Goal: Task Accomplishment & Management: Manage account settings

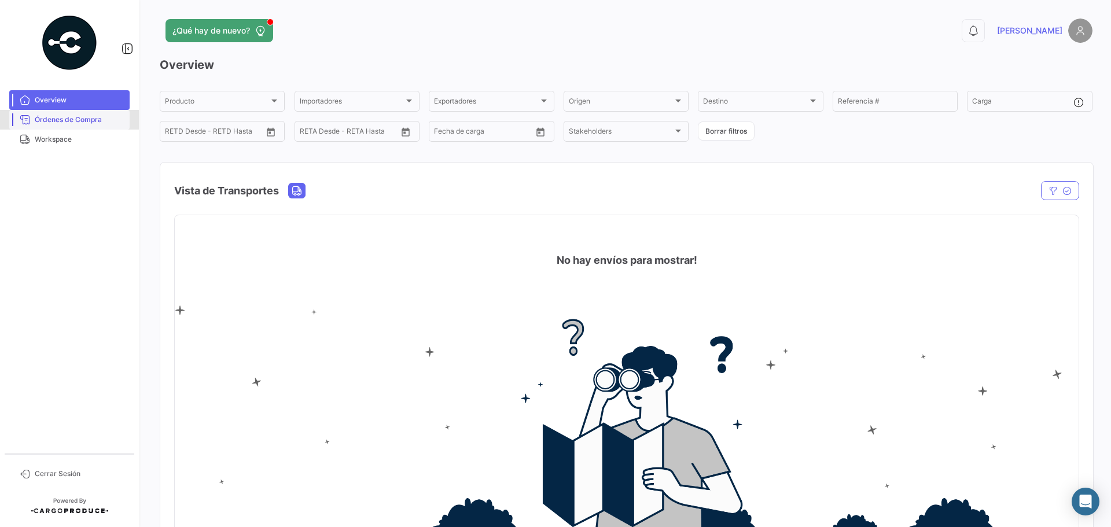
click at [102, 126] on link "Órdenes de Compra" at bounding box center [69, 120] width 120 height 20
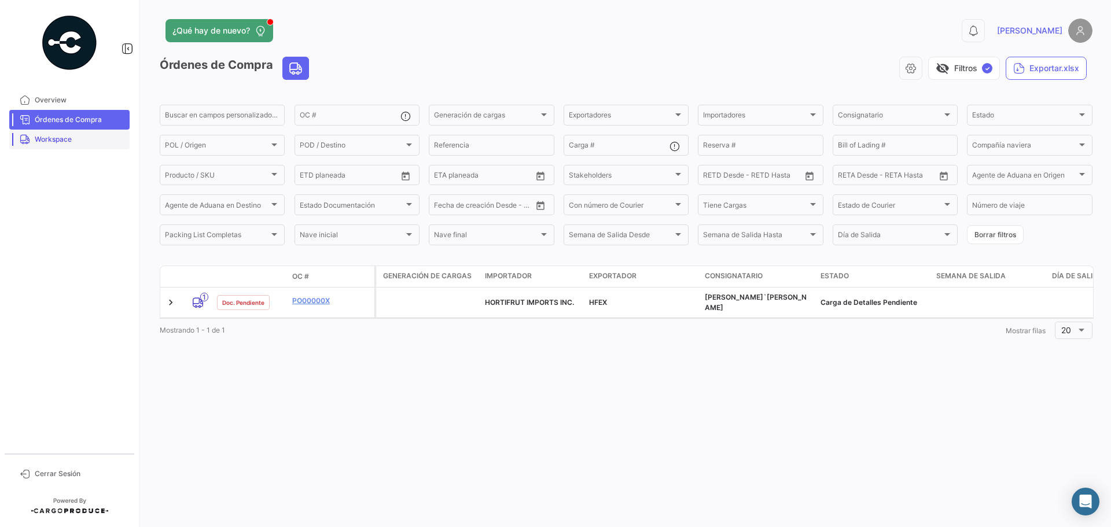
click at [85, 145] on link "Workspace" at bounding box center [69, 140] width 120 height 20
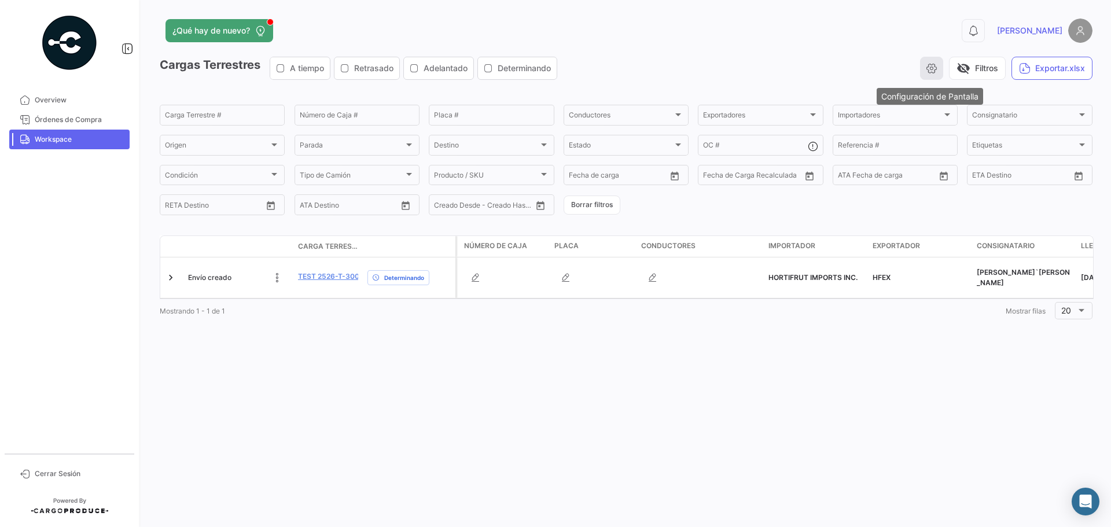
click at [923, 69] on button "button" at bounding box center [931, 68] width 23 height 23
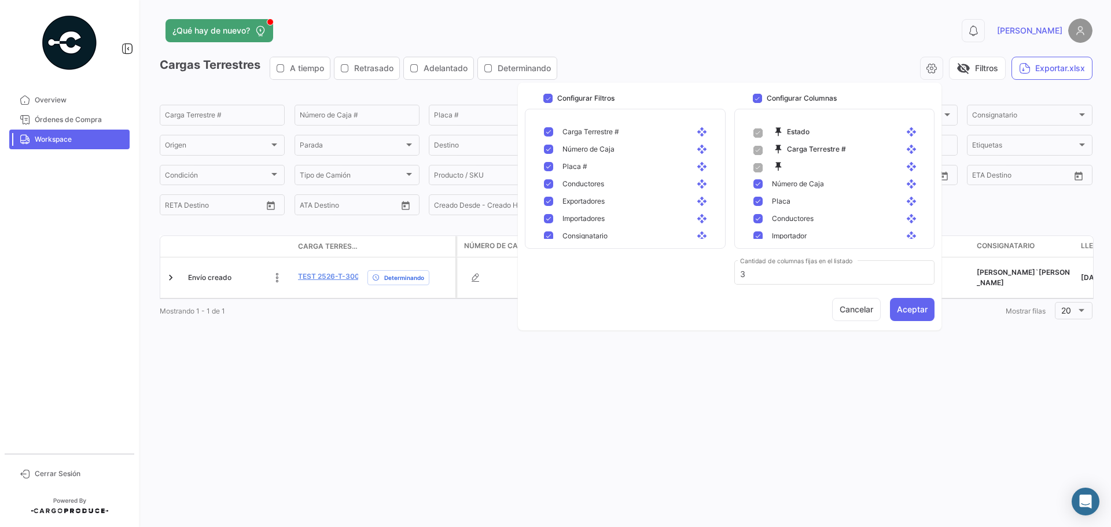
click at [791, 71] on div "visibility_off Filtros Exportar.xlsx" at bounding box center [830, 68] width 526 height 23
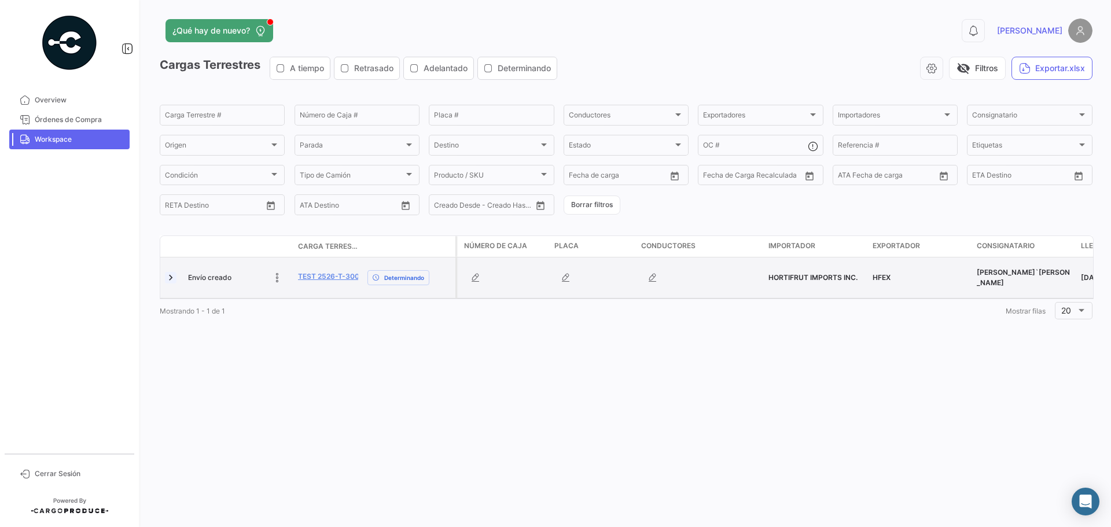
click at [171, 275] on link at bounding box center [171, 278] width 12 height 12
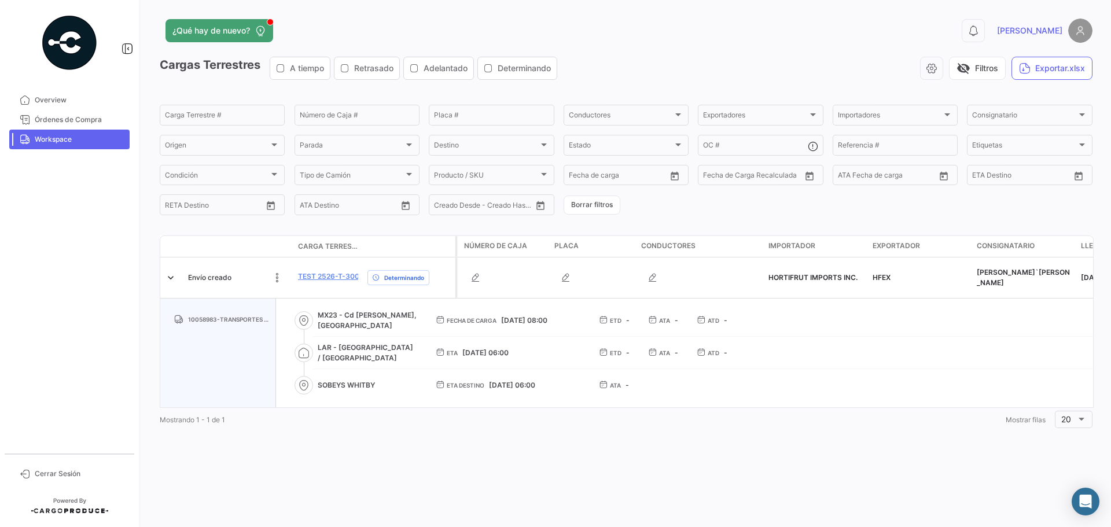
click at [322, 321] on span "MX23 - Cd [PERSON_NAME], [GEOGRAPHIC_DATA]" at bounding box center [368, 320] width 100 height 21
drag, startPoint x: 331, startPoint y: 352, endPoint x: 365, endPoint y: 352, distance: 34.1
click at [365, 352] on span "LAR - [GEOGRAPHIC_DATA] / [GEOGRAPHIC_DATA]" at bounding box center [368, 353] width 100 height 21
drag, startPoint x: 351, startPoint y: 385, endPoint x: 365, endPoint y: 385, distance: 13.9
click at [365, 385] on span "SOBEYS WHITBY" at bounding box center [368, 385] width 100 height 10
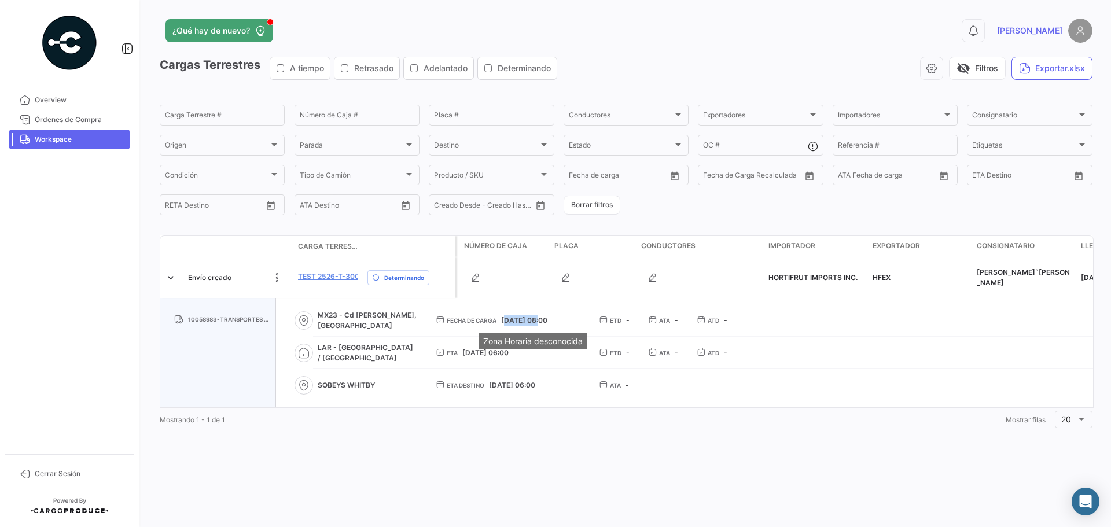
drag, startPoint x: 503, startPoint y: 318, endPoint x: 537, endPoint y: 318, distance: 34.1
click at [537, 318] on span "[DATE] 08:00" at bounding box center [524, 320] width 46 height 9
click at [547, 321] on span "[DATE] 08:00" at bounding box center [524, 320] width 46 height 9
drag, startPoint x: 502, startPoint y: 320, endPoint x: 554, endPoint y: 321, distance: 52.1
click at [548, 321] on span "[DATE] 08:00" at bounding box center [524, 320] width 46 height 9
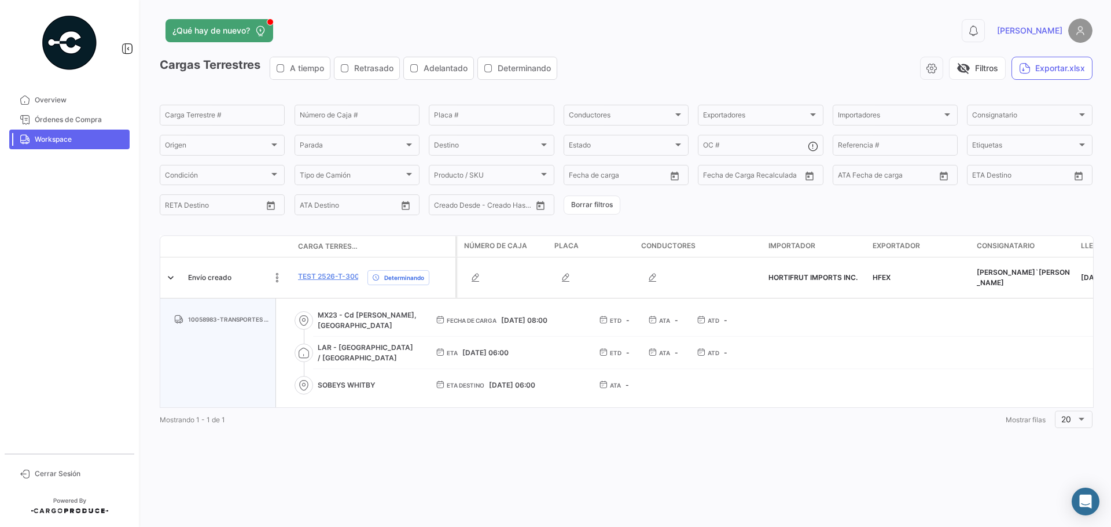
click at [468, 431] on div "Mostrando 1 - 1 de 1 1 Mostrar filas 20" at bounding box center [626, 419] width 933 height 23
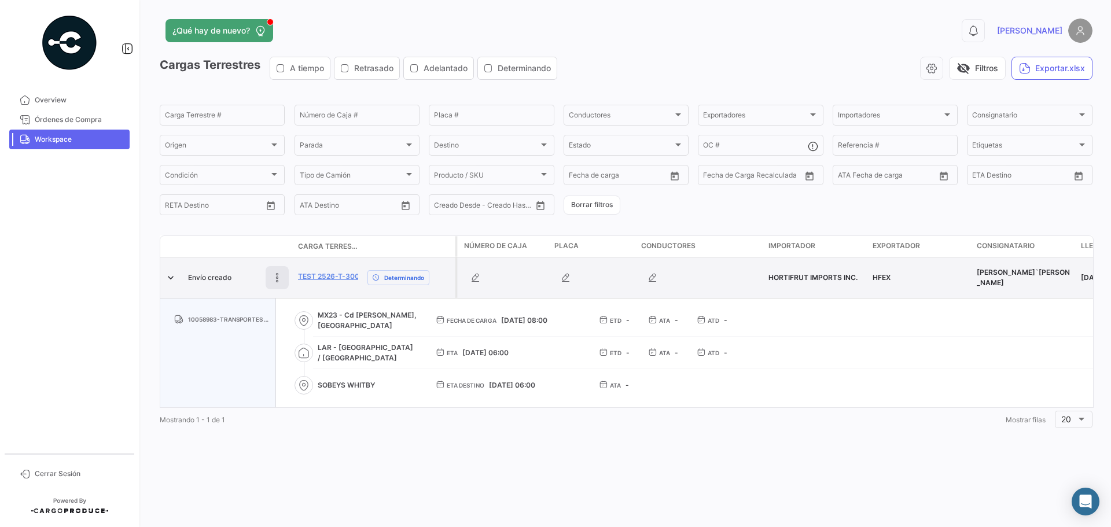
click at [275, 282] on icon at bounding box center [277, 278] width 12 height 12
click at [279, 277] on icon at bounding box center [277, 278] width 16 height 16
click at [330, 277] on link "TEST 2526-T-3000" at bounding box center [331, 276] width 66 height 10
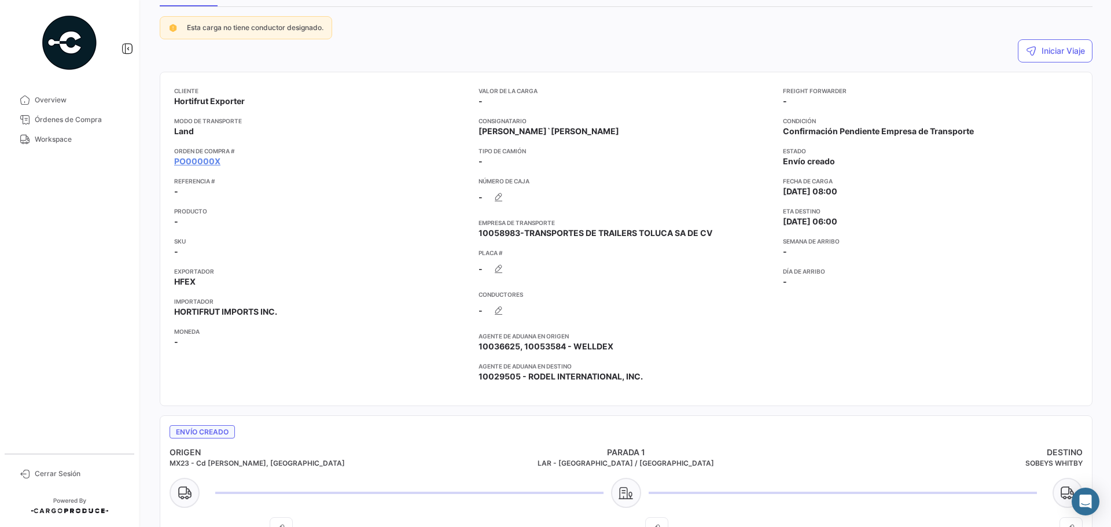
scroll to position [116, 0]
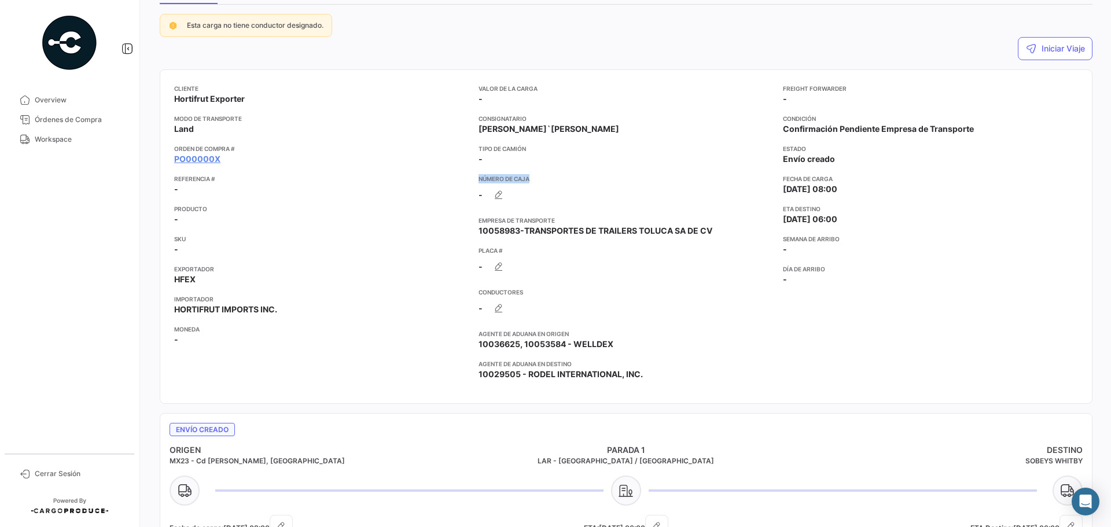
drag, startPoint x: 478, startPoint y: 181, endPoint x: 528, endPoint y: 182, distance: 49.8
click at [528, 182] on app-card-info-title "Número de Caja" at bounding box center [626, 178] width 295 height 9
click at [573, 193] on app-card-info-label "Número de Caja -" at bounding box center [626, 190] width 295 height 32
click at [497, 200] on icon "button" at bounding box center [499, 195] width 12 height 12
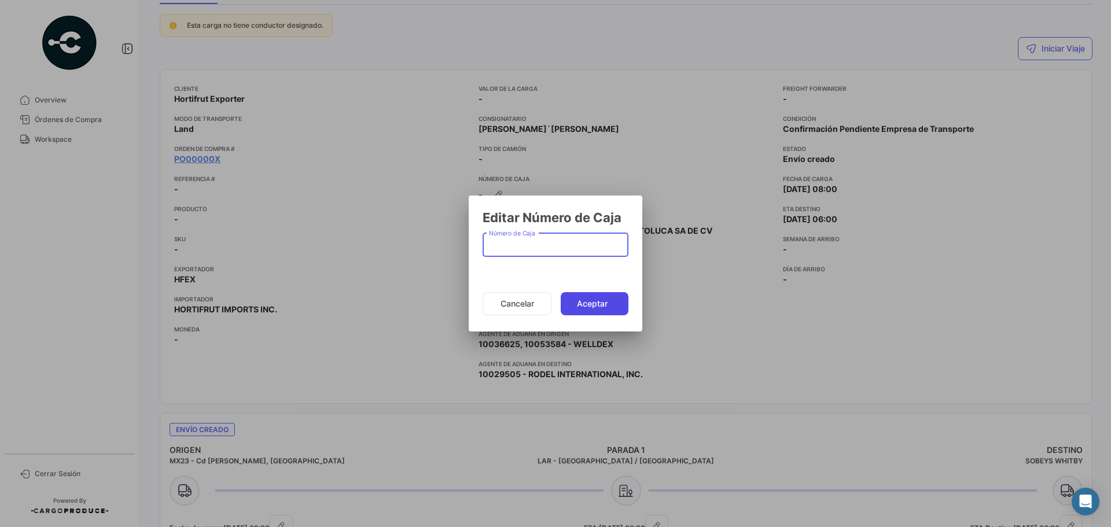
click at [578, 304] on button "Aceptar" at bounding box center [595, 303] width 68 height 23
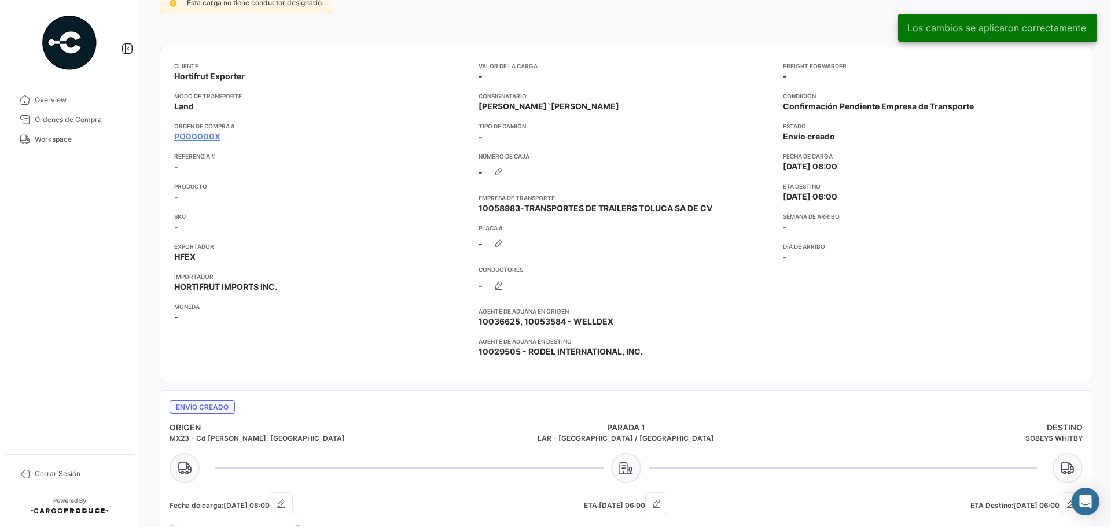
scroll to position [174, 0]
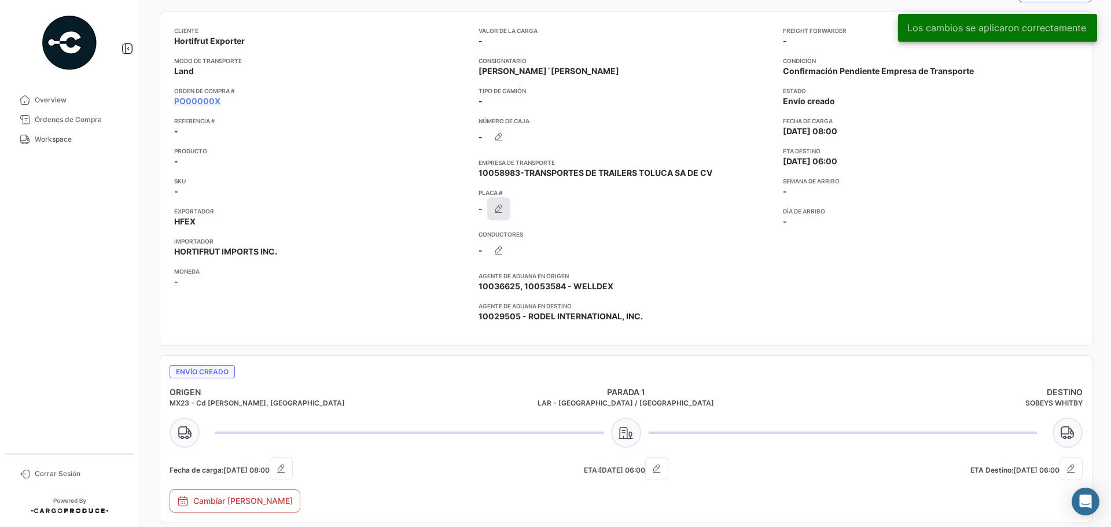
click at [498, 214] on icon "button" at bounding box center [499, 209] width 12 height 12
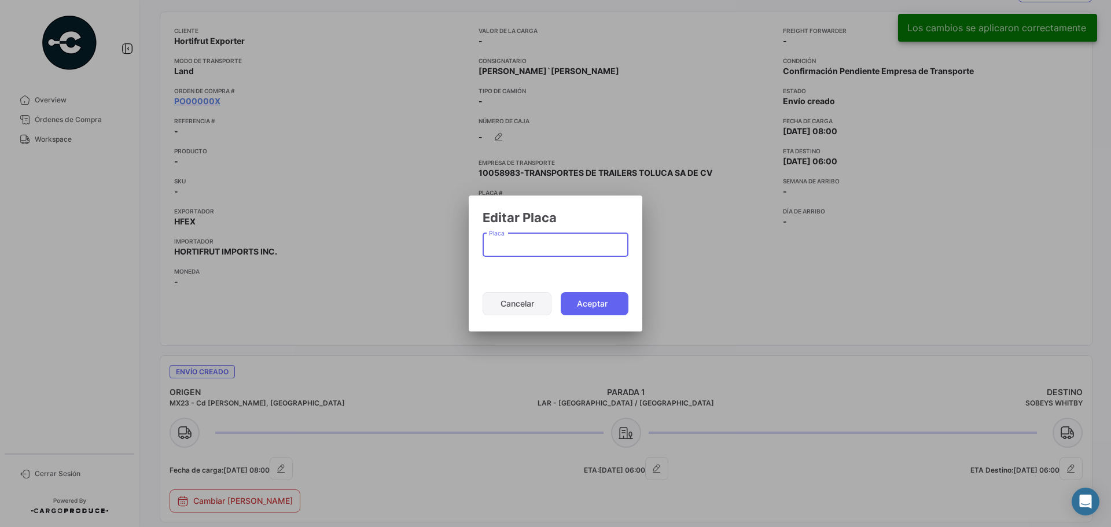
click at [531, 303] on button "Cancelar" at bounding box center [517, 303] width 69 height 23
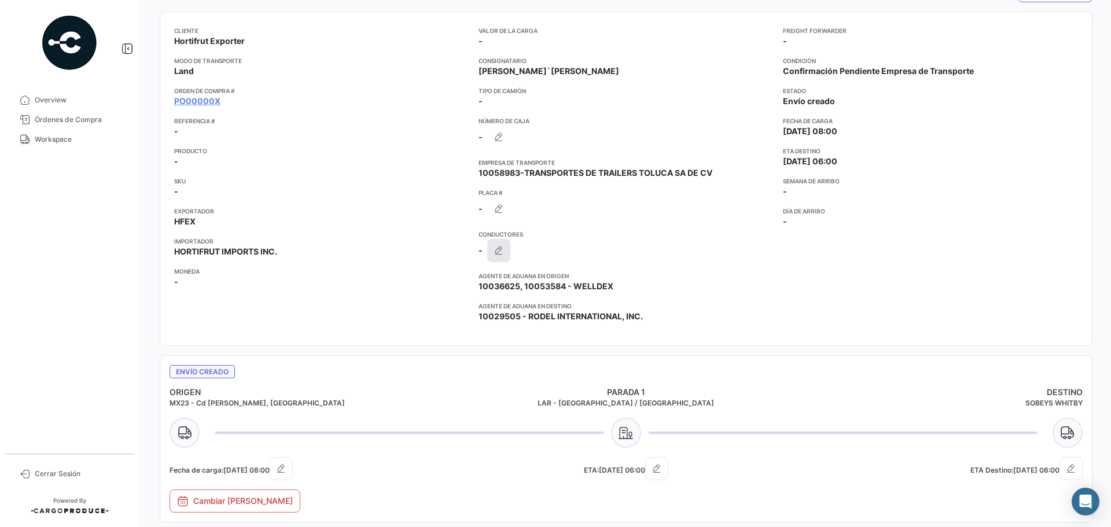
click at [499, 250] on icon "button" at bounding box center [499, 251] width 12 height 12
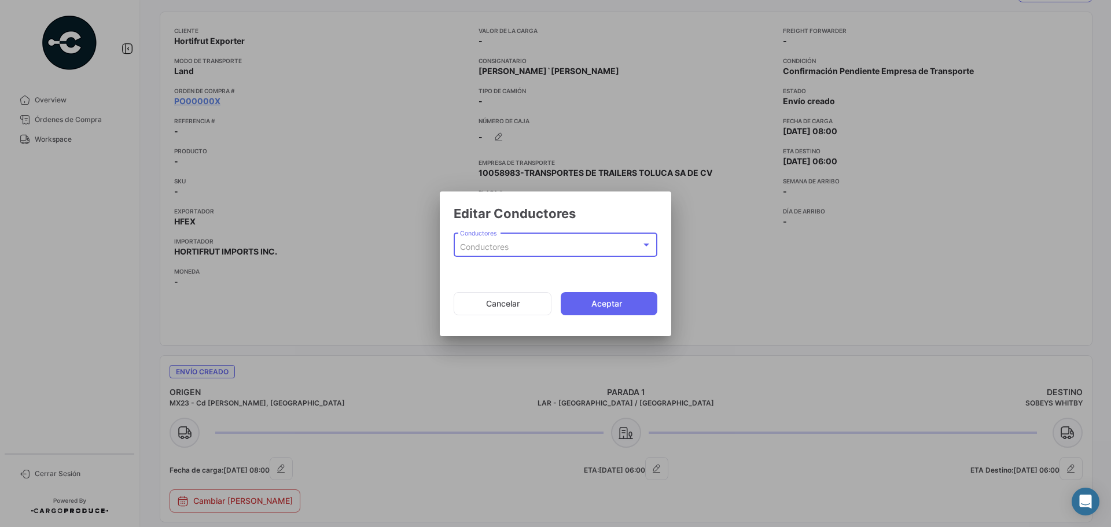
click at [513, 248] on div "Conductores" at bounding box center [550, 248] width 181 height 10
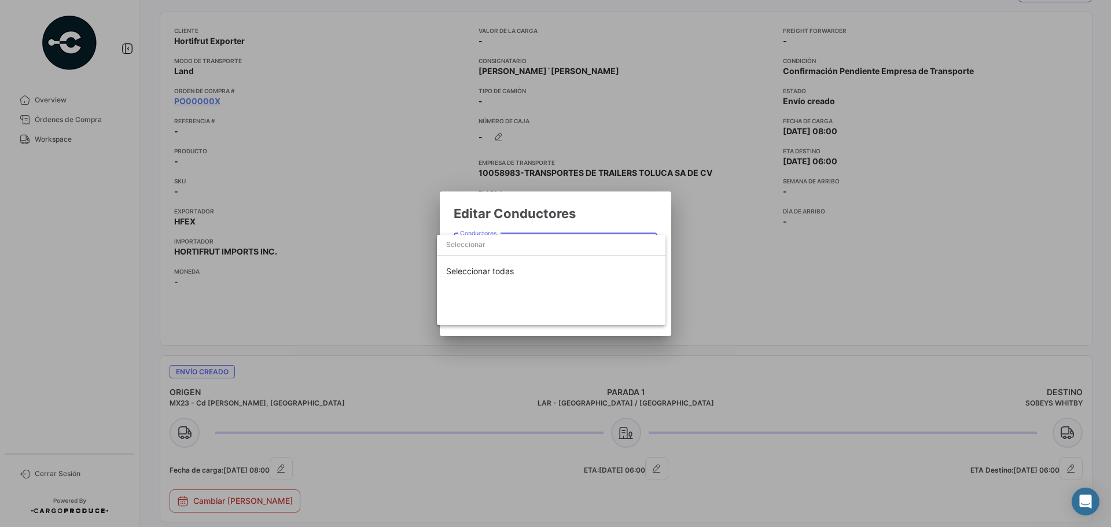
click at [407, 217] on div at bounding box center [555, 263] width 1111 height 527
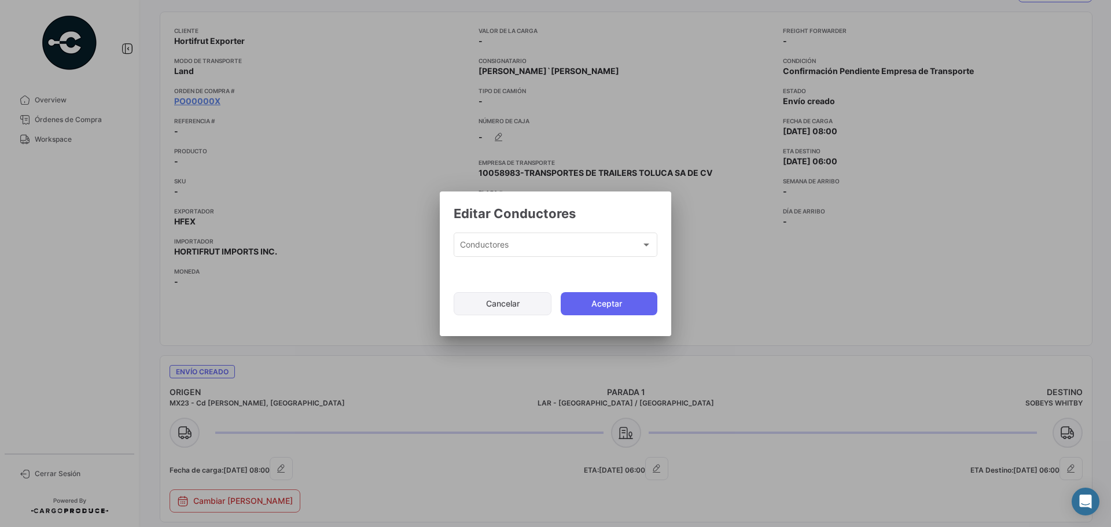
click at [513, 311] on button "Cancelar" at bounding box center [503, 303] width 98 height 23
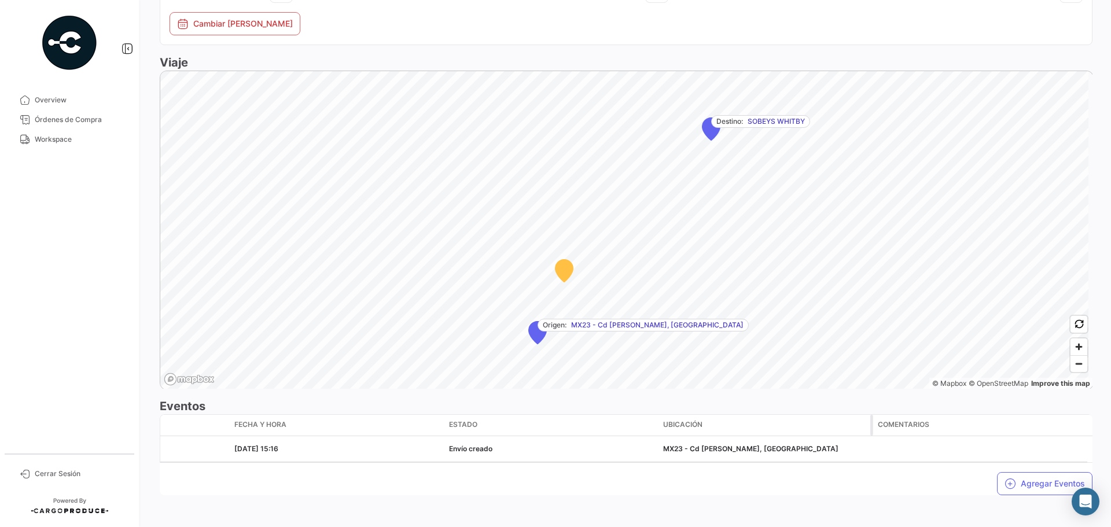
scroll to position [656, 0]
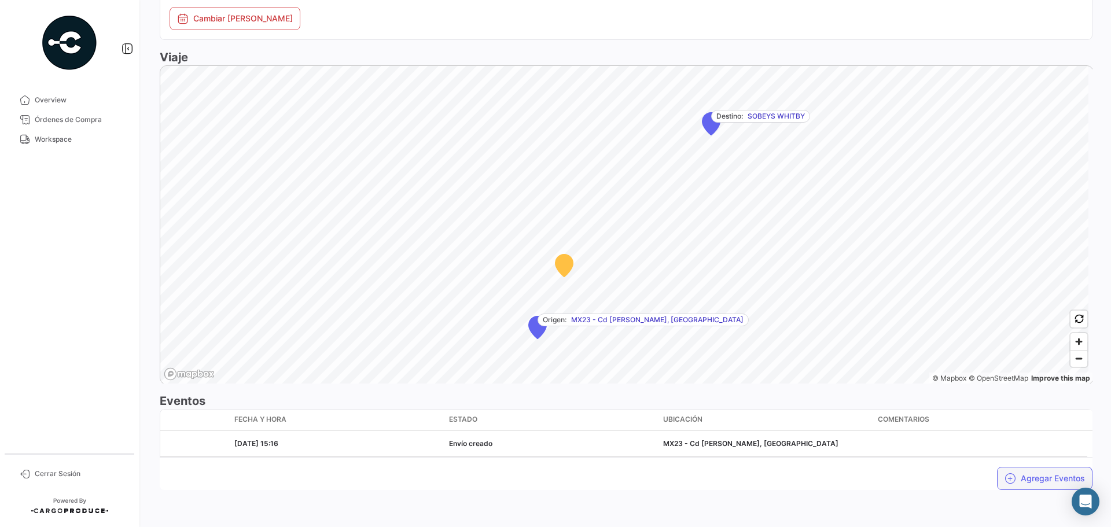
click at [1020, 475] on button "Agregar Eventos" at bounding box center [1045, 478] width 96 height 23
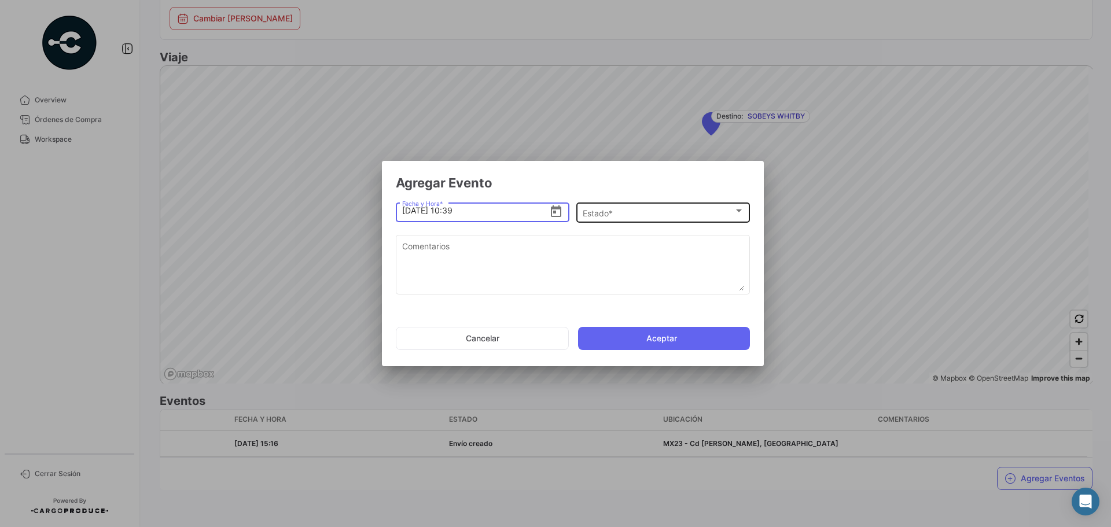
click at [626, 216] on div "Estado *" at bounding box center [658, 213] width 151 height 10
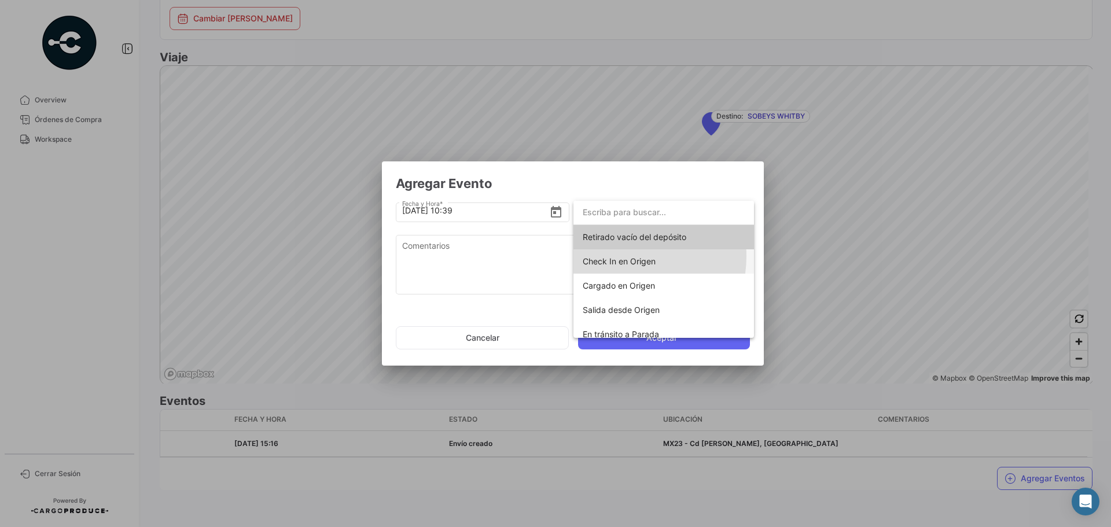
click at [625, 256] on span "Check In en Origen" at bounding box center [619, 261] width 73 height 10
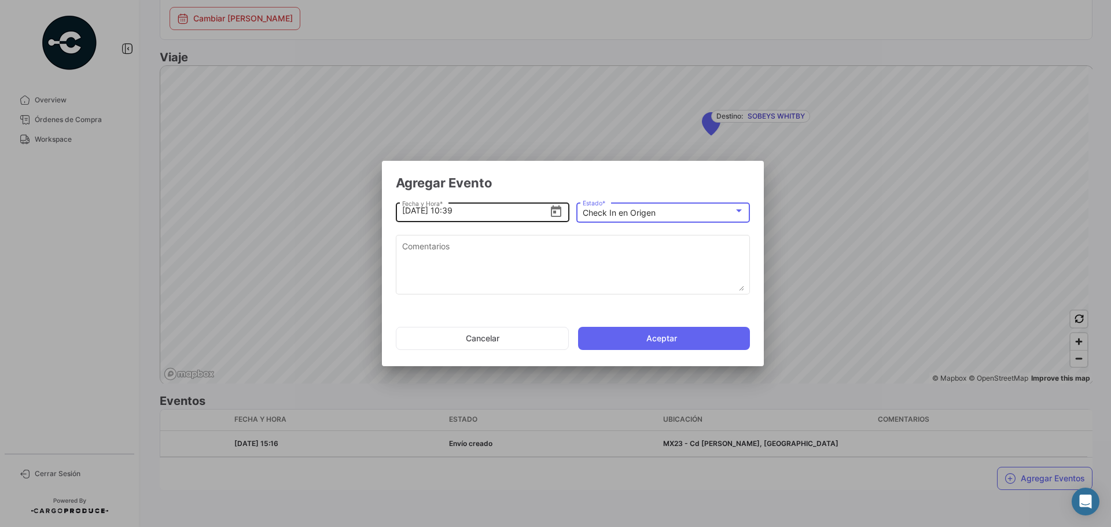
click at [557, 213] on icon "Open calendar" at bounding box center [556, 212] width 14 height 14
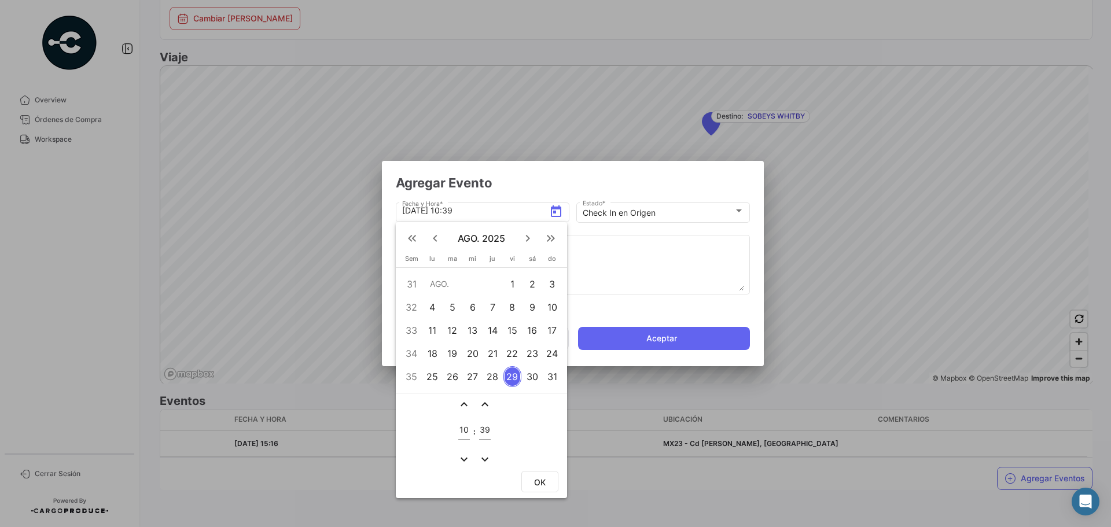
click at [512, 380] on div "29" at bounding box center [513, 376] width 18 height 21
click at [466, 429] on input "10" at bounding box center [464, 430] width 12 height 10
type input "07"
click at [483, 429] on input "39" at bounding box center [485, 430] width 12 height 10
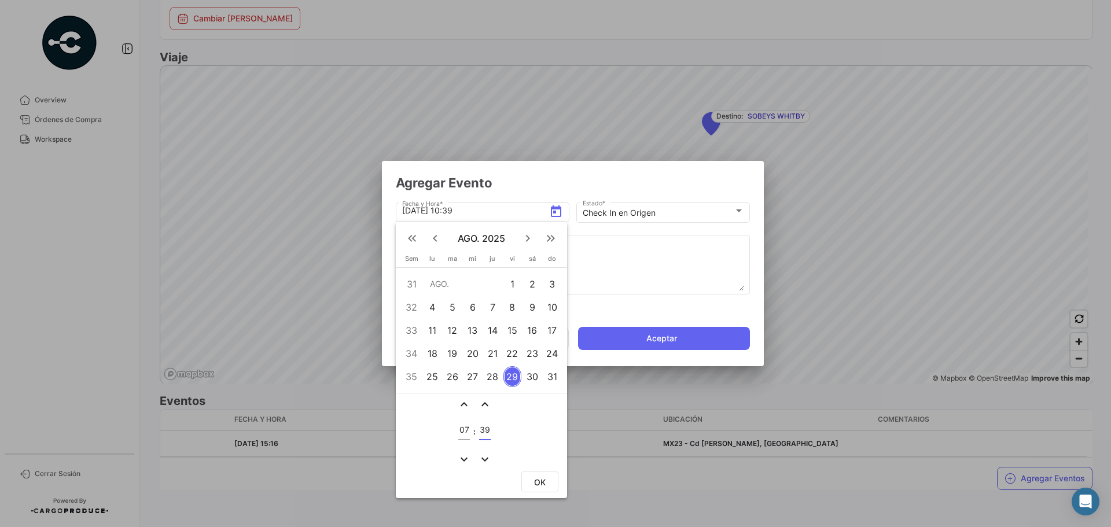
click at [483, 429] on input "39" at bounding box center [485, 430] width 12 height 10
type input "00"
click at [523, 477] on button "OK" at bounding box center [540, 481] width 37 height 21
type input "[DATE] 07:00"
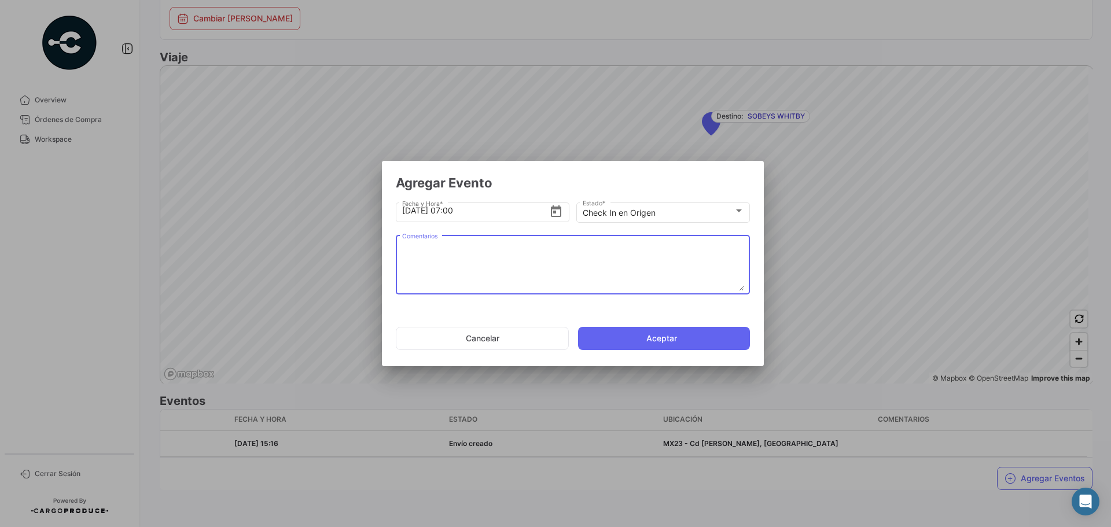
click at [409, 262] on textarea "Comentarios" at bounding box center [573, 265] width 342 height 51
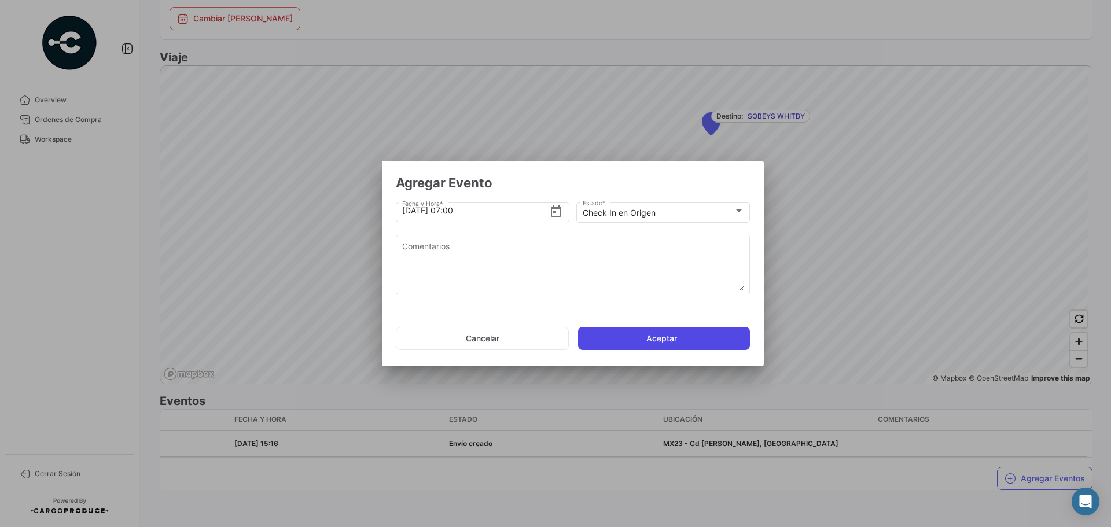
click at [630, 342] on button "Aceptar" at bounding box center [664, 338] width 172 height 23
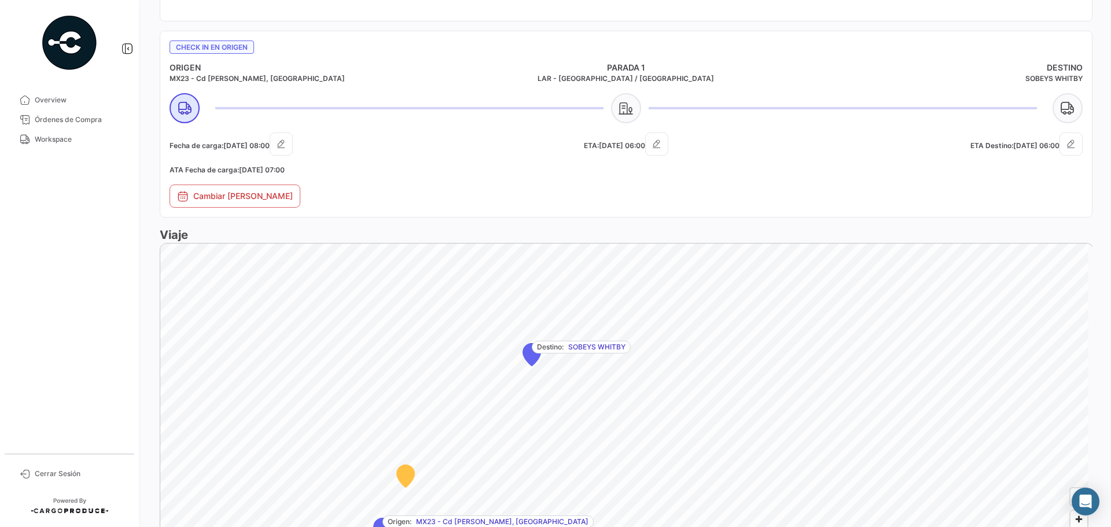
scroll to position [521, 0]
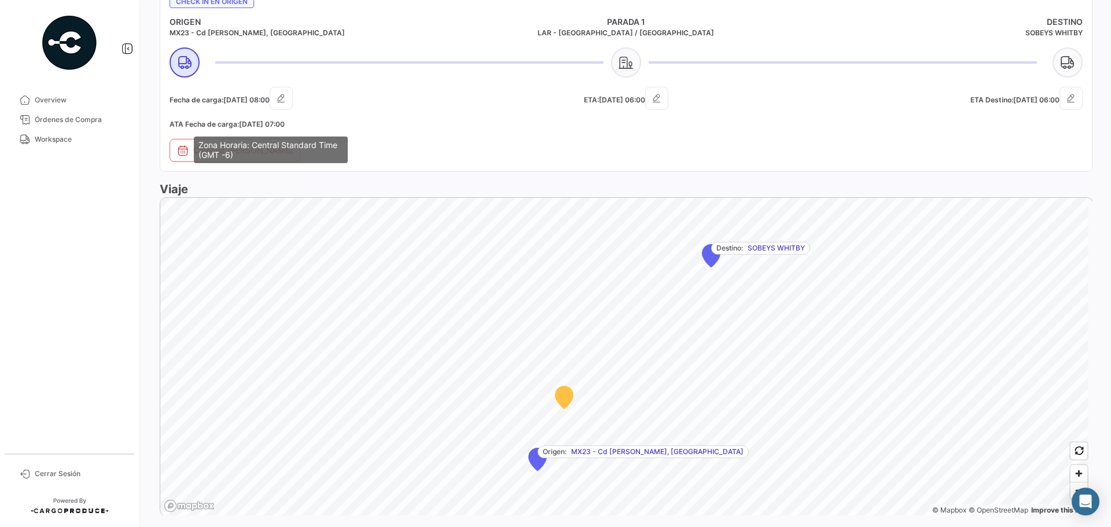
drag, startPoint x: 171, startPoint y: 123, endPoint x: 300, endPoint y: 120, distance: 129.7
click at [300, 120] on h5 "ATA Fecha de carga: [DATE] 07:00" at bounding box center [322, 124] width 304 height 10
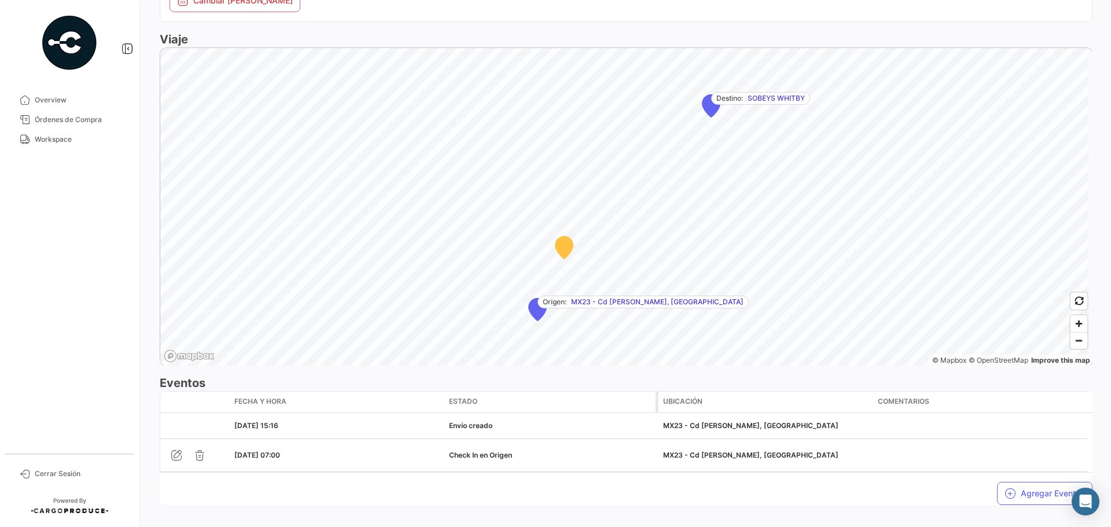
scroll to position [686, 0]
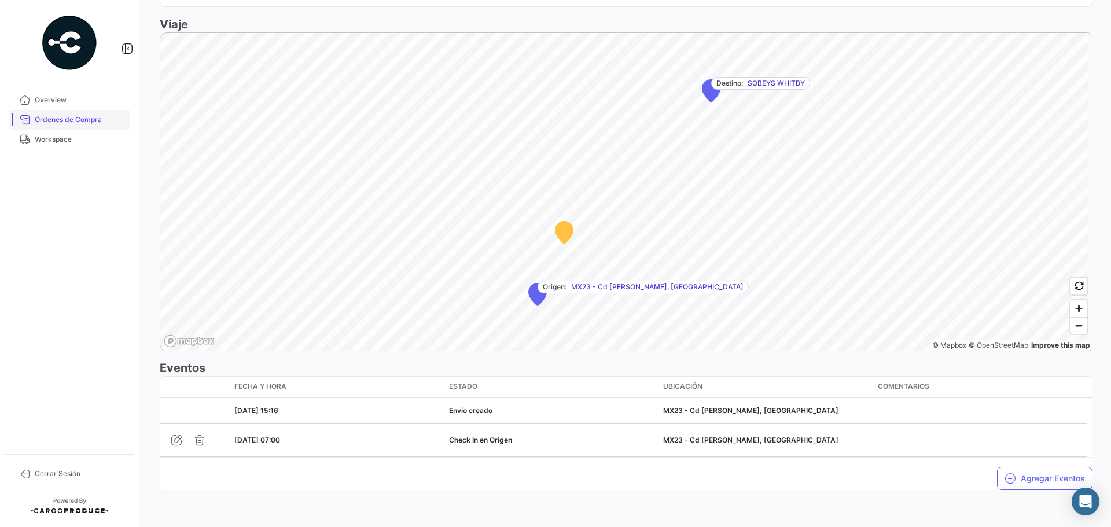
click at [109, 121] on span "Órdenes de Compra" at bounding box center [80, 120] width 90 height 10
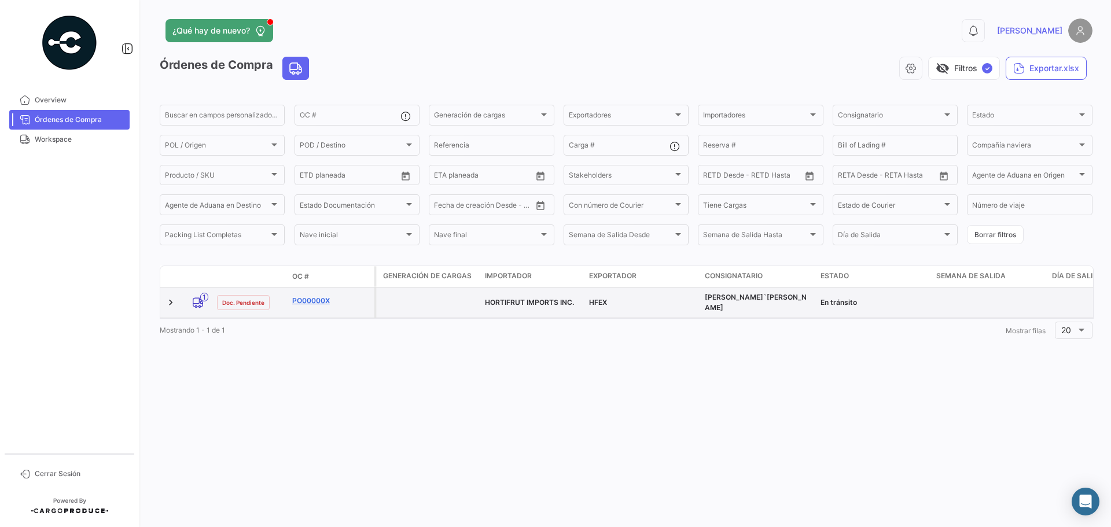
click at [310, 304] on link "PO00000X" at bounding box center [331, 301] width 78 height 10
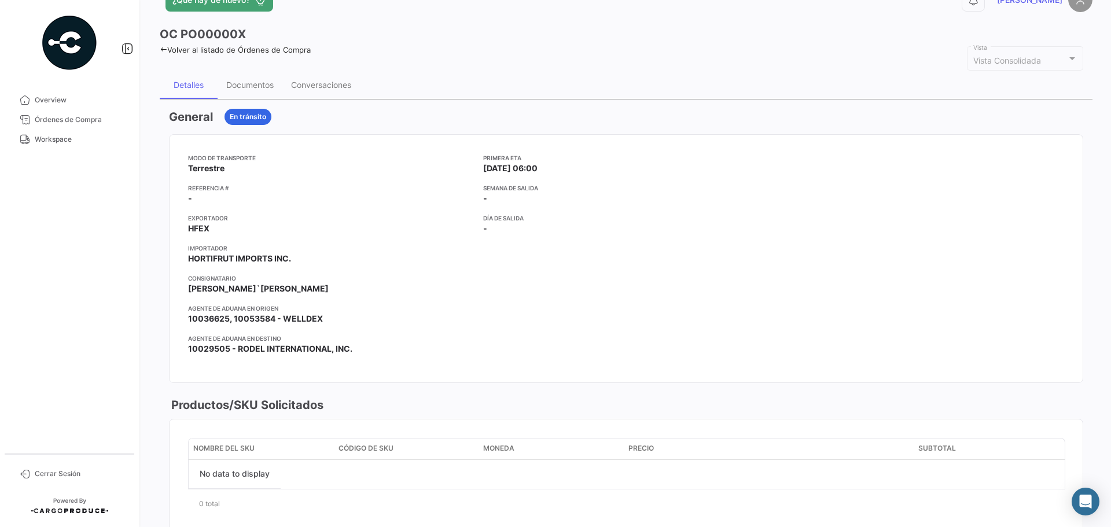
scroll to position [58, 0]
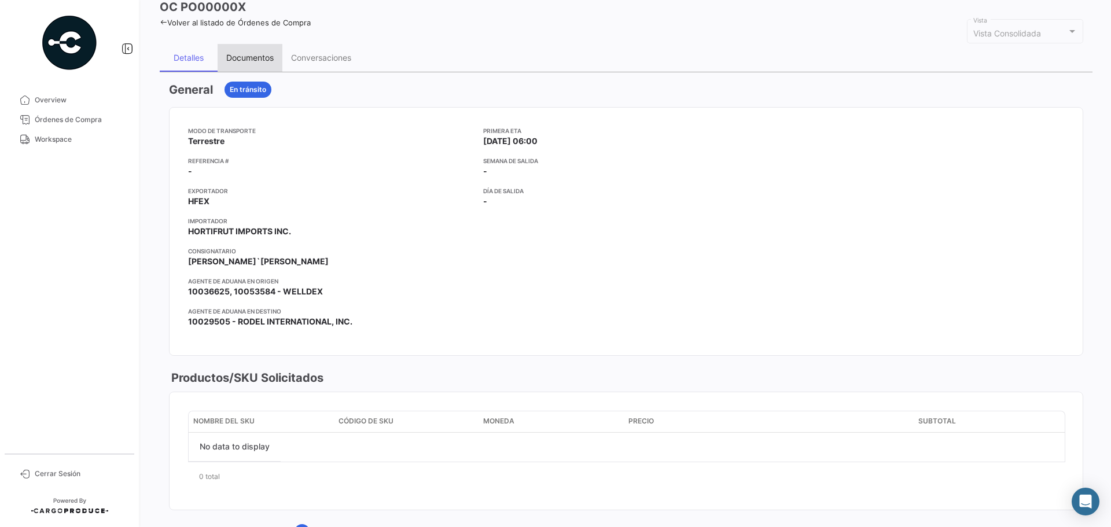
click at [258, 65] on div "Documentos" at bounding box center [250, 58] width 65 height 28
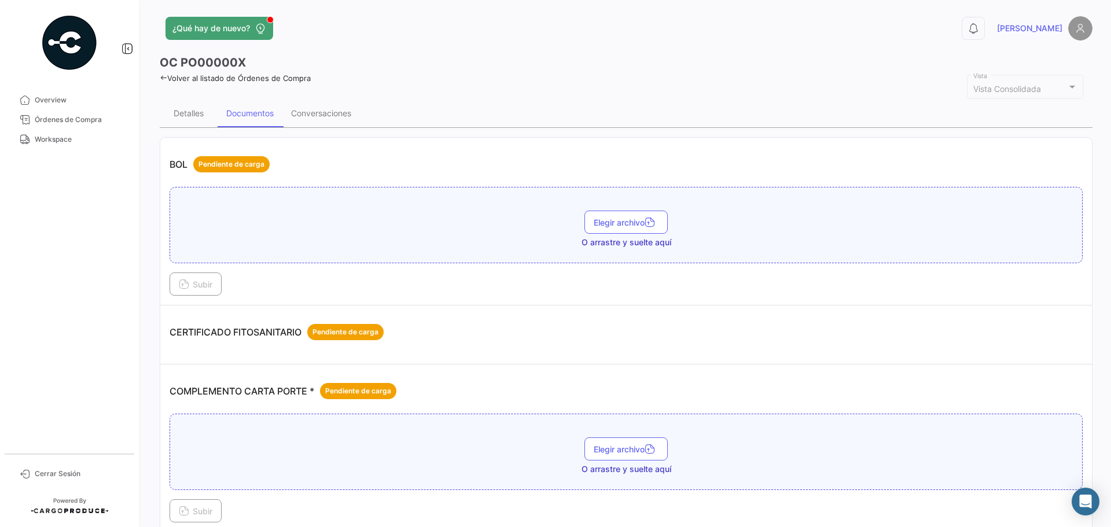
scroll to position [0, 0]
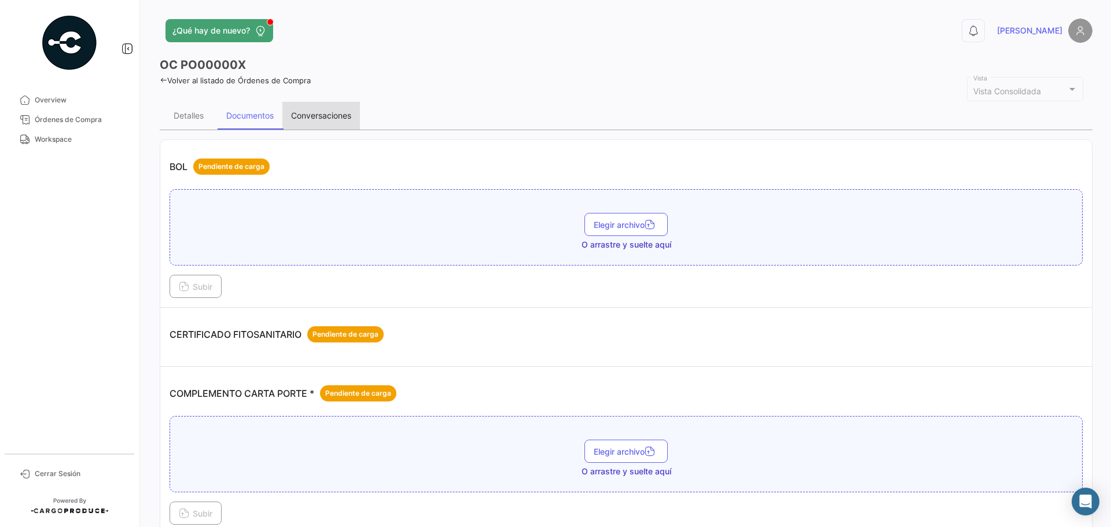
click at [343, 122] on div "Conversaciones" at bounding box center [321, 116] width 78 height 28
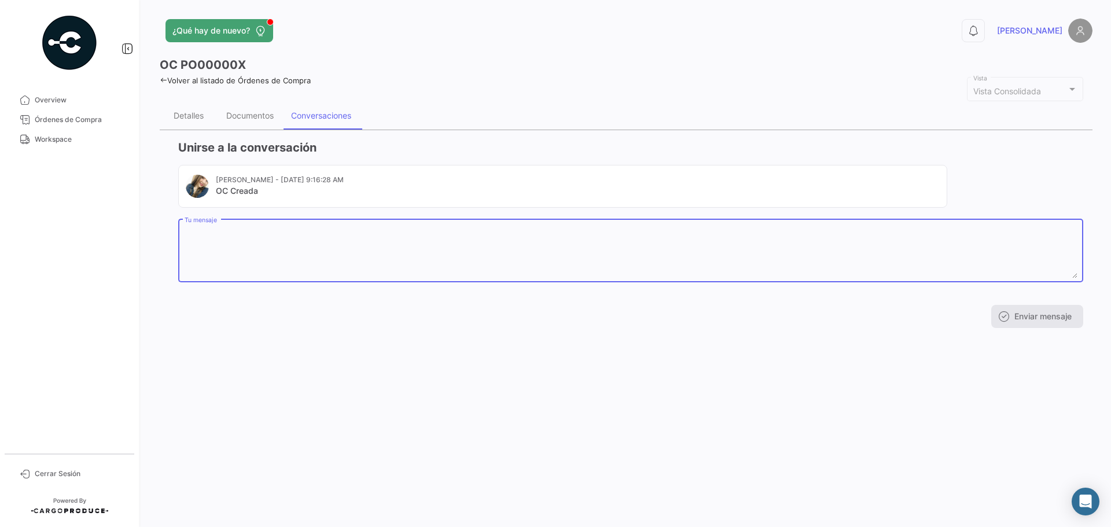
click at [232, 251] on textarea "Tu mensaje" at bounding box center [631, 252] width 893 height 51
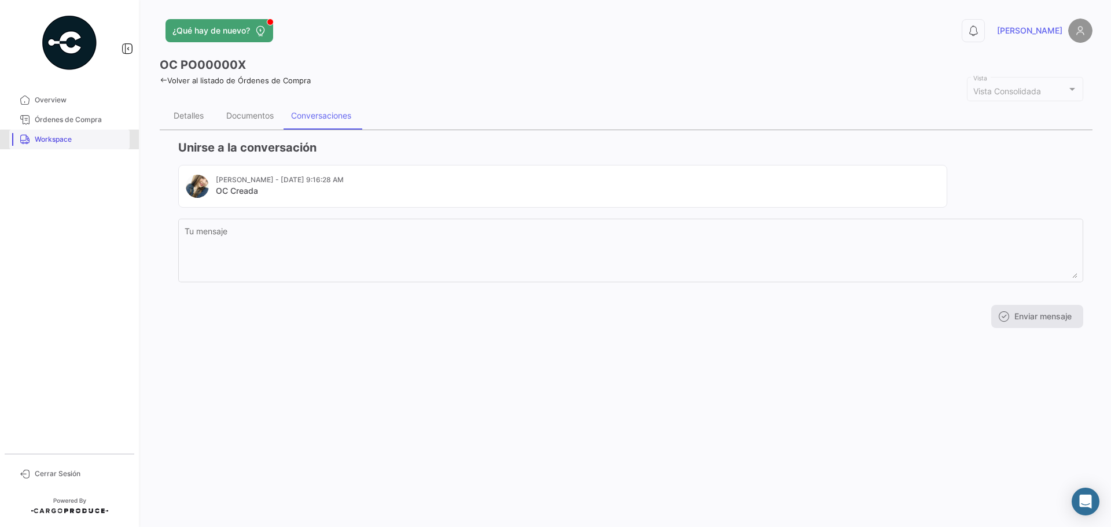
click at [78, 146] on link "Workspace" at bounding box center [69, 140] width 120 height 20
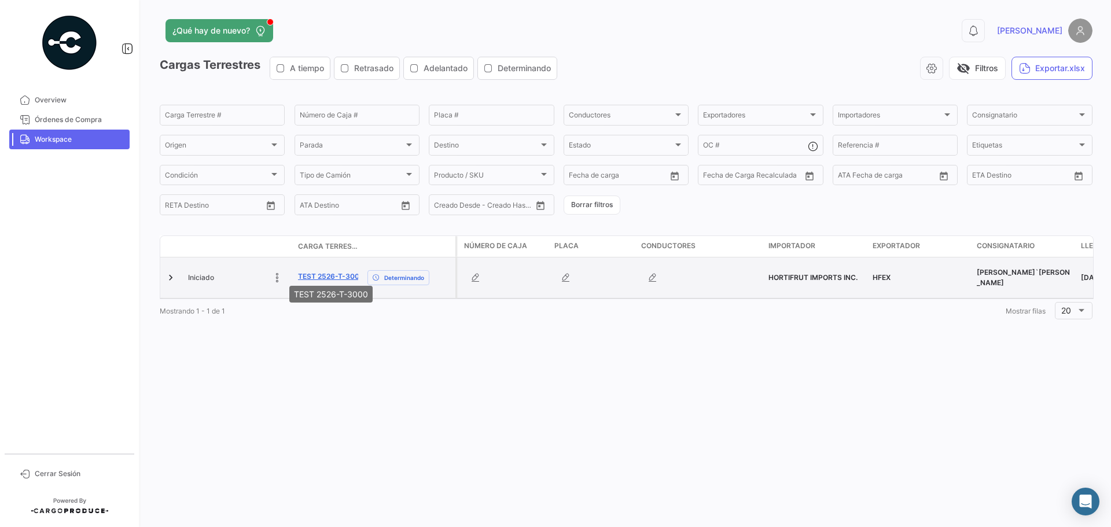
click at [307, 276] on link "TEST 2526-T-3000" at bounding box center [331, 276] width 66 height 10
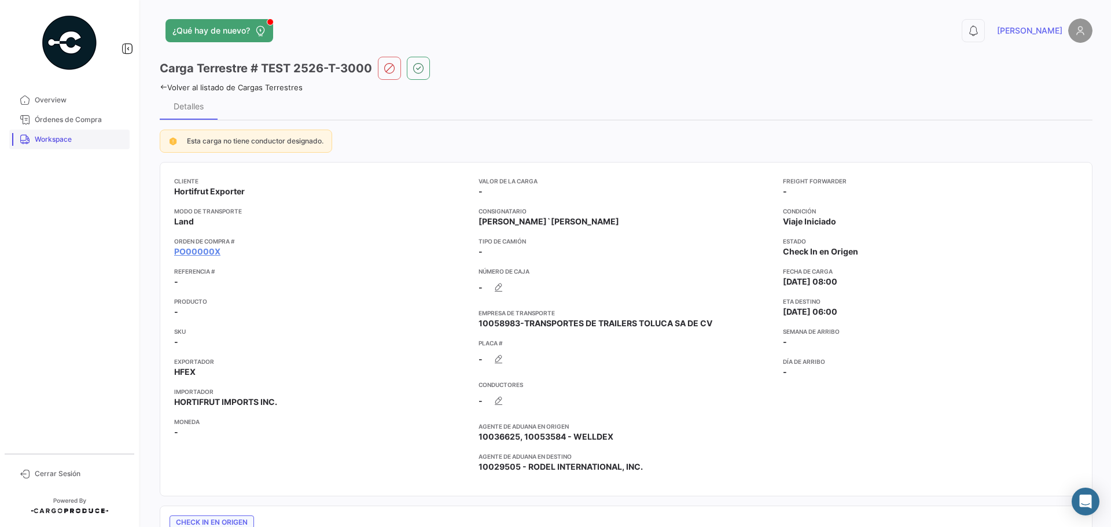
click at [55, 144] on span "Workspace" at bounding box center [80, 139] width 90 height 10
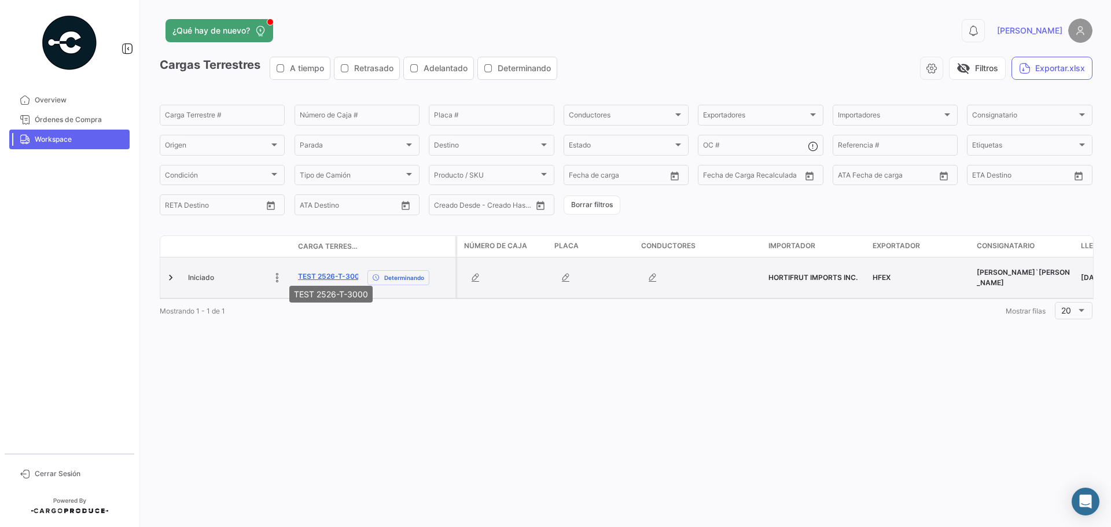
click at [321, 274] on link "TEST 2526-T-3000" at bounding box center [331, 276] width 66 height 10
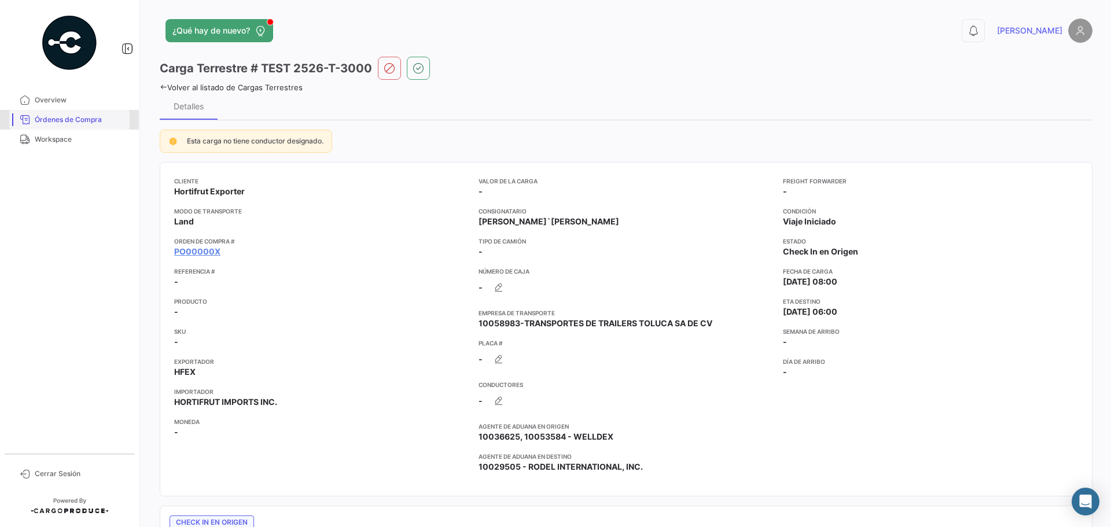
click at [63, 126] on link "Órdenes de Compra" at bounding box center [69, 120] width 120 height 20
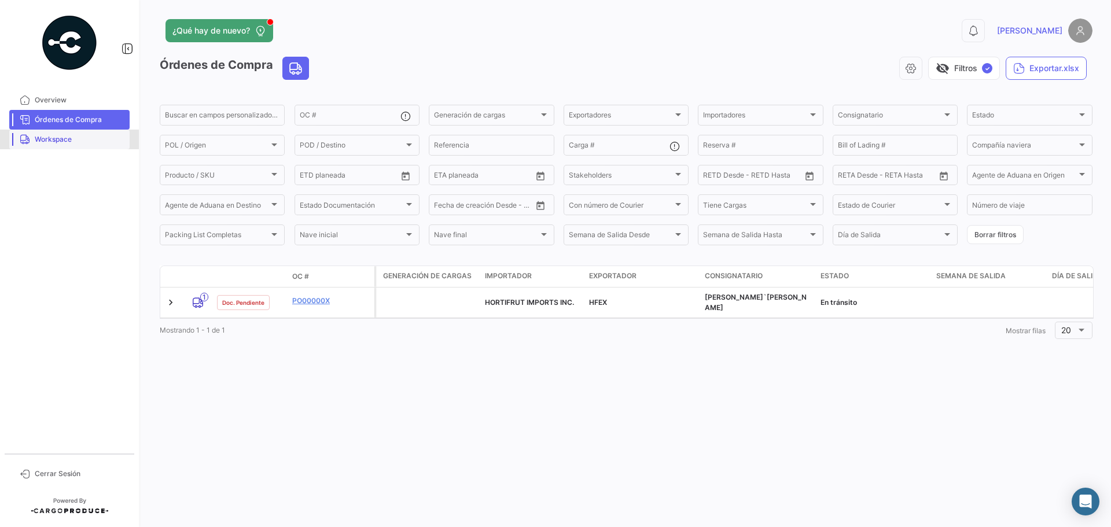
click at [64, 142] on span "Workspace" at bounding box center [80, 139] width 90 height 10
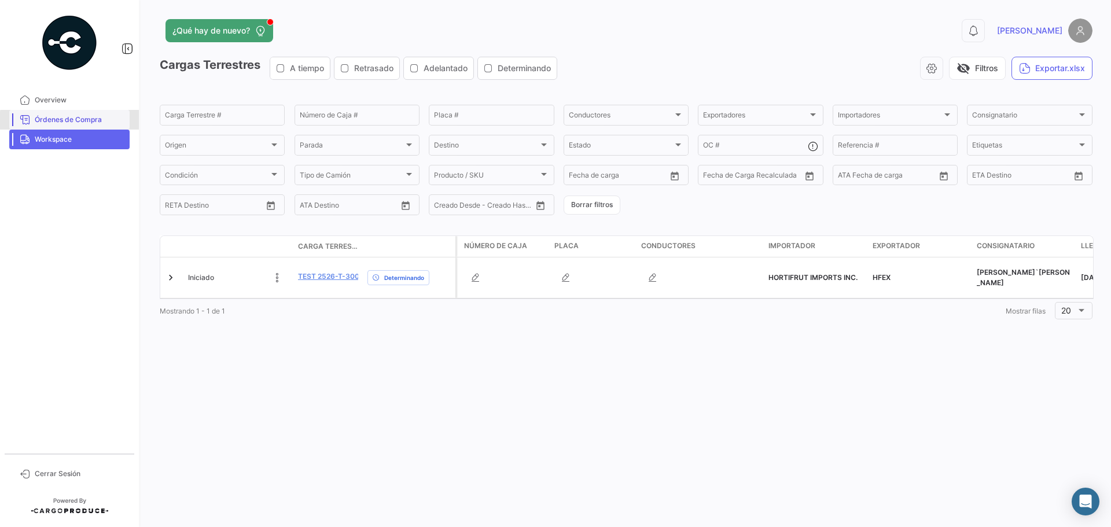
click at [74, 121] on span "Órdenes de Compra" at bounding box center [80, 120] width 90 height 10
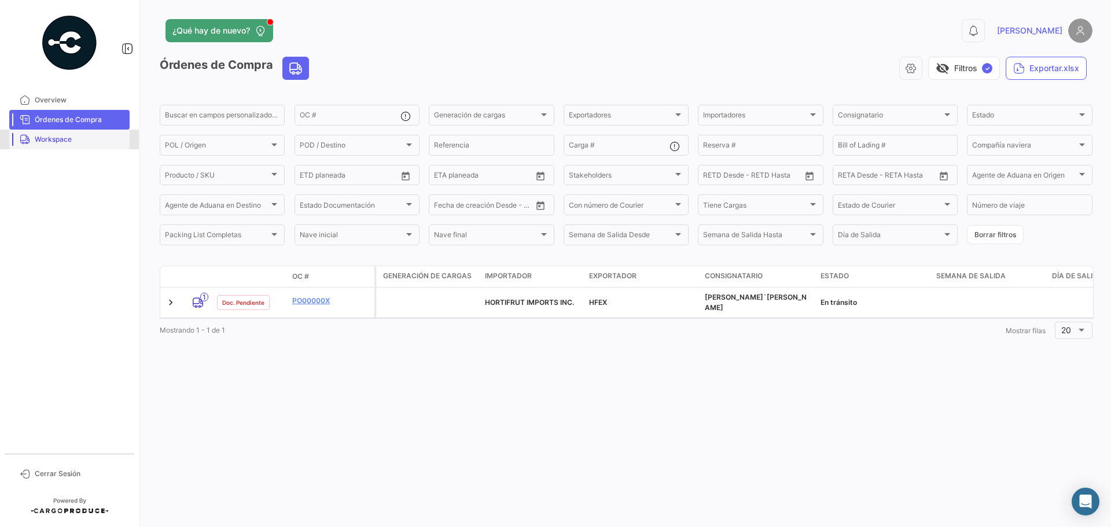
click at [86, 139] on span "Workspace" at bounding box center [80, 139] width 90 height 10
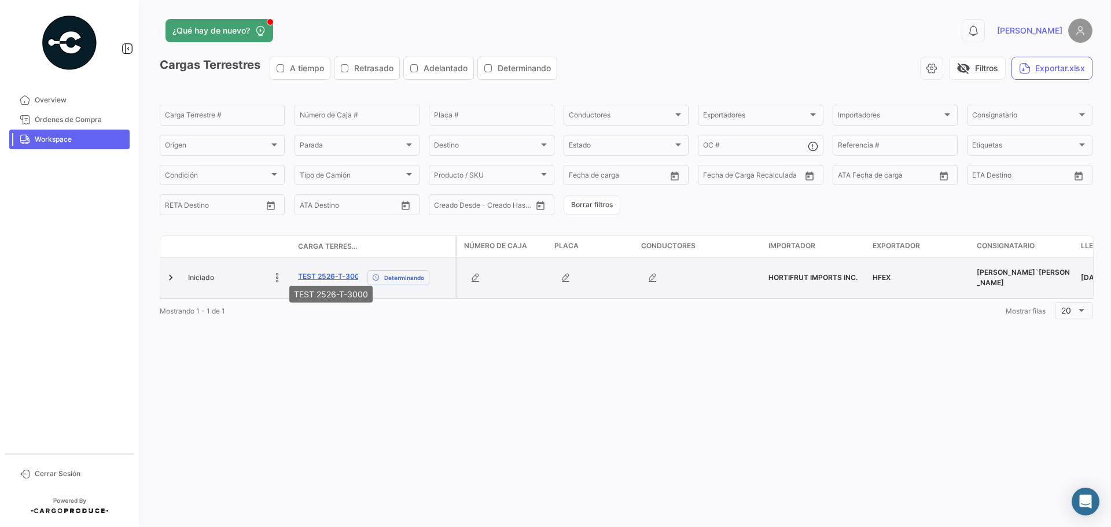
click at [325, 273] on link "TEST 2526-T-3000" at bounding box center [331, 276] width 66 height 10
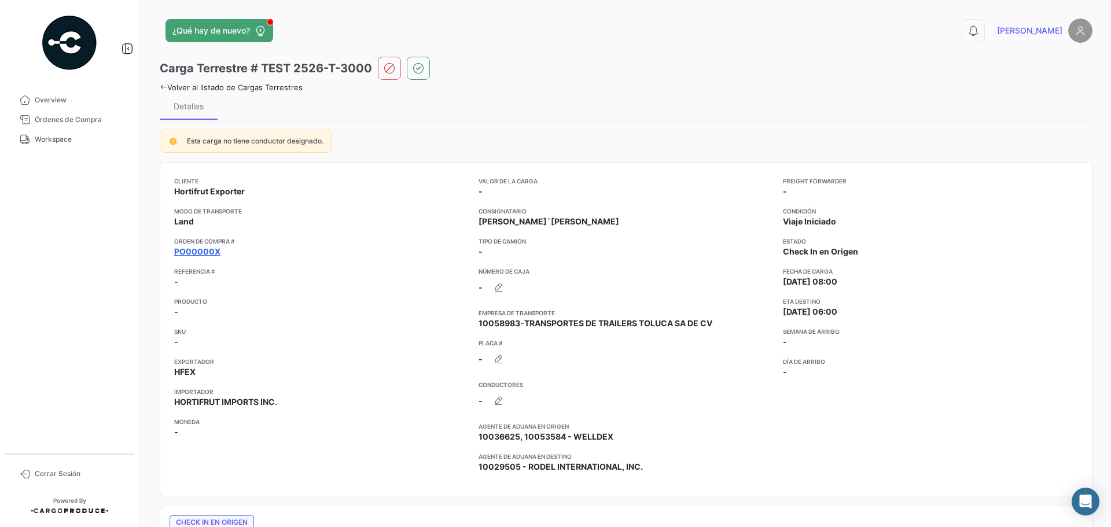
click at [199, 252] on link "PO00000X" at bounding box center [197, 252] width 46 height 12
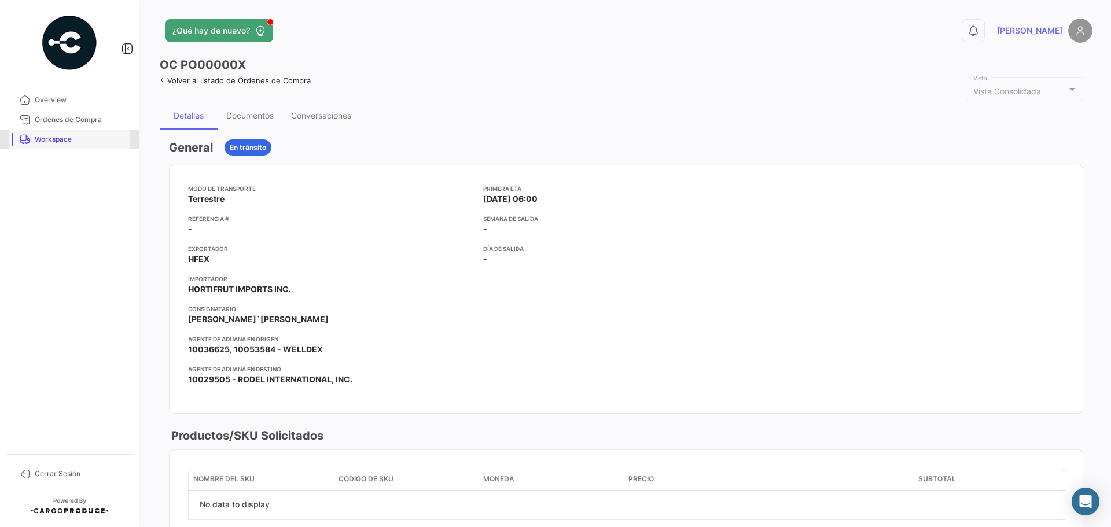
click at [61, 141] on span "Workspace" at bounding box center [80, 139] width 90 height 10
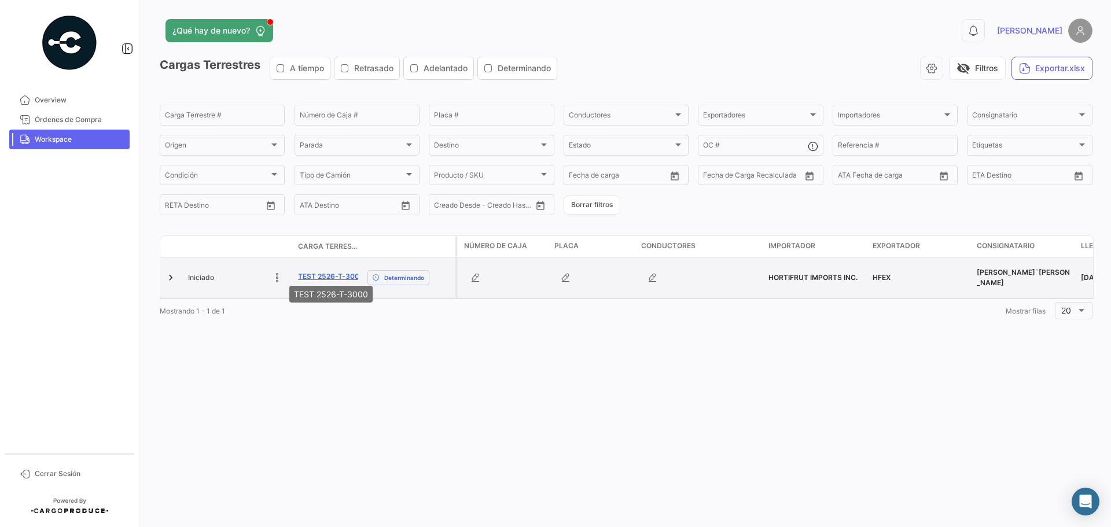
click at [323, 271] on link "TEST 2526-T-3000" at bounding box center [331, 276] width 66 height 10
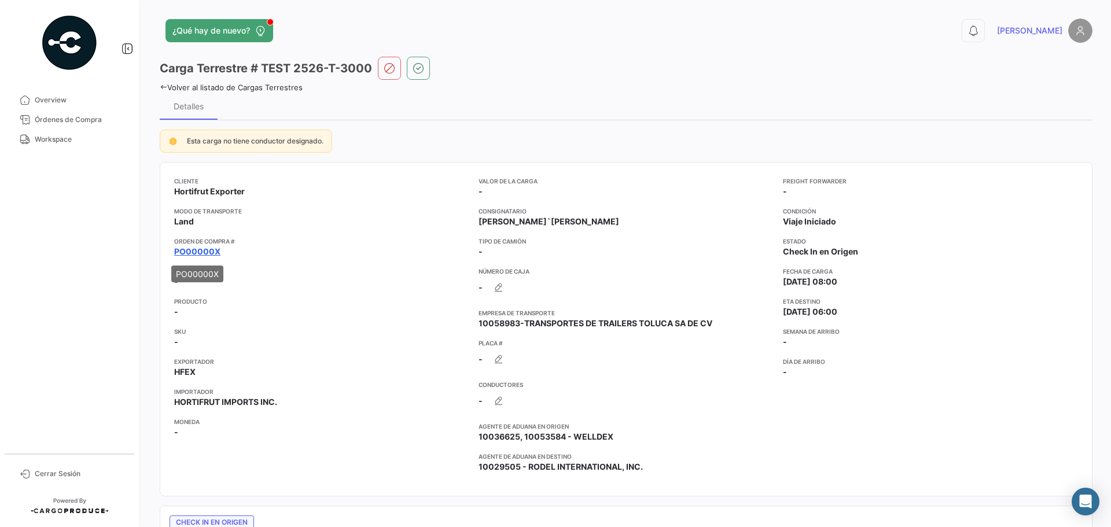
click at [188, 252] on link "PO00000X" at bounding box center [197, 252] width 46 height 12
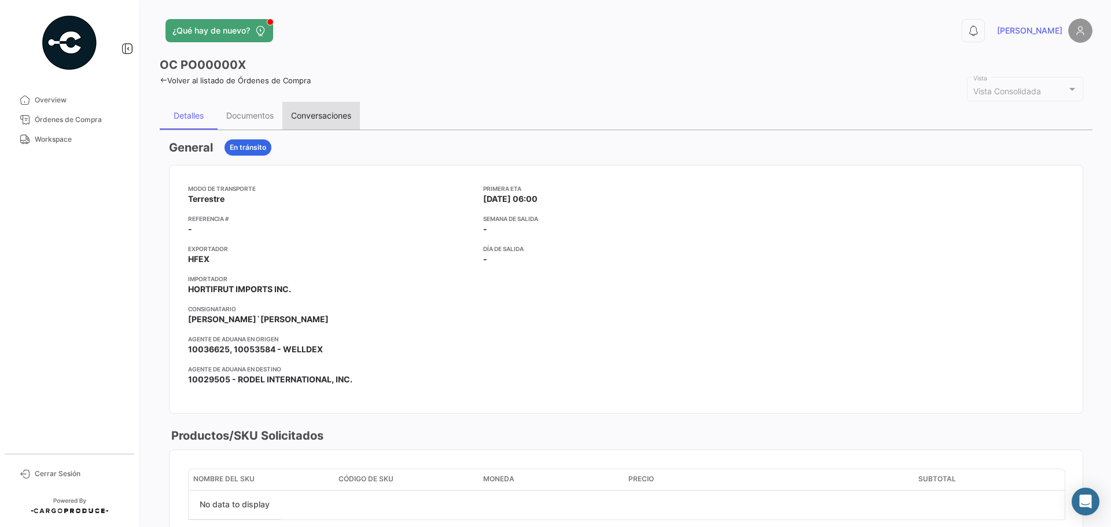
click at [316, 114] on div "Conversaciones" at bounding box center [321, 116] width 60 height 10
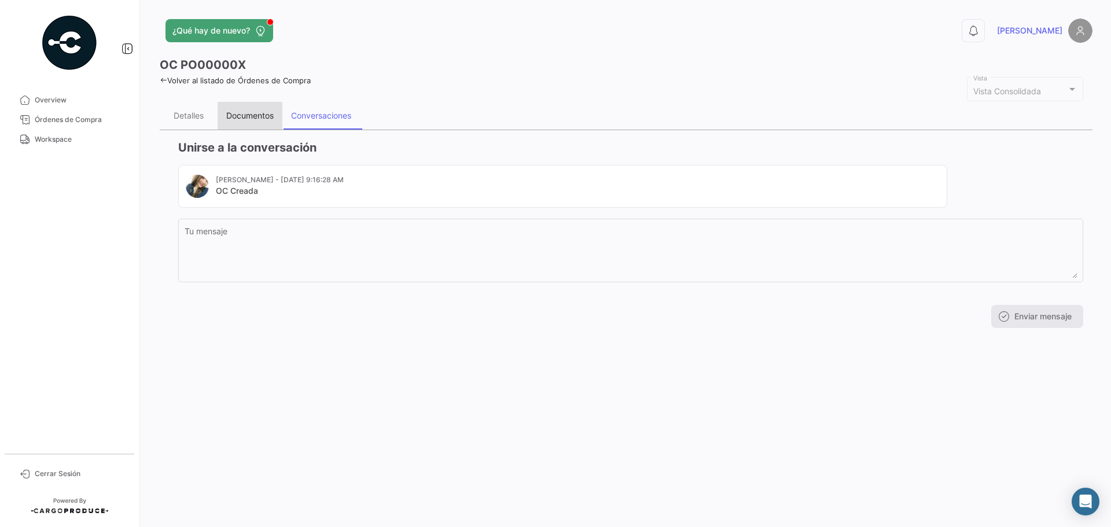
click at [243, 117] on div "Documentos" at bounding box center [249, 116] width 47 height 10
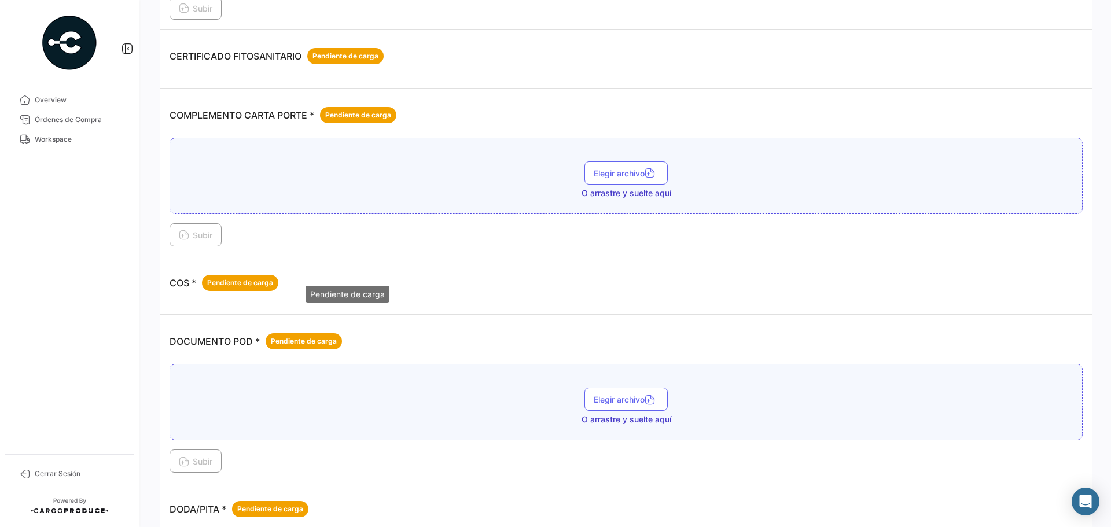
scroll to position [289, 0]
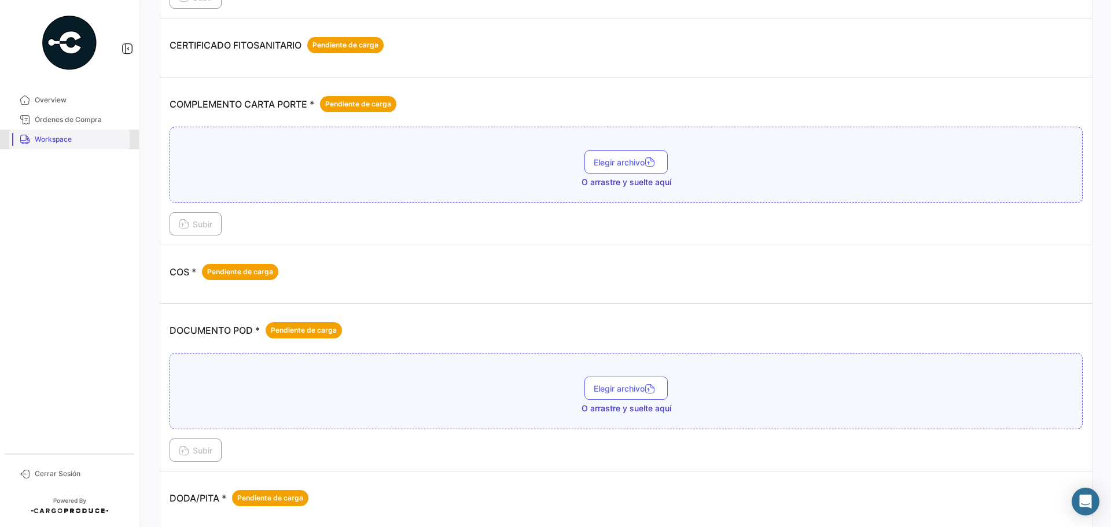
click at [74, 142] on span "Workspace" at bounding box center [80, 139] width 90 height 10
